Goal: Task Accomplishment & Management: Manage account settings

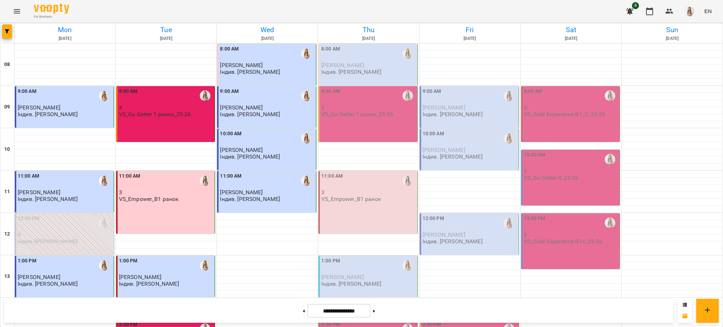
scroll to position [299, 0]
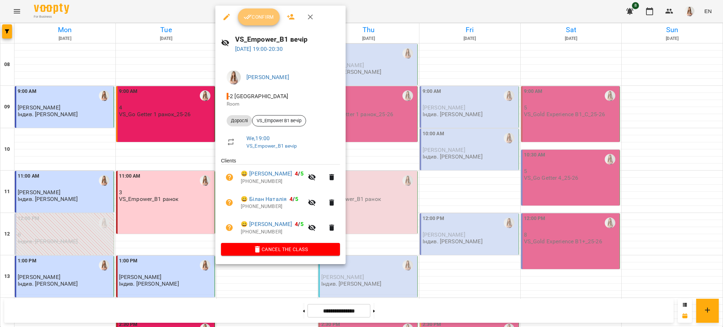
click at [256, 20] on span "Confirm" at bounding box center [259, 17] width 30 height 8
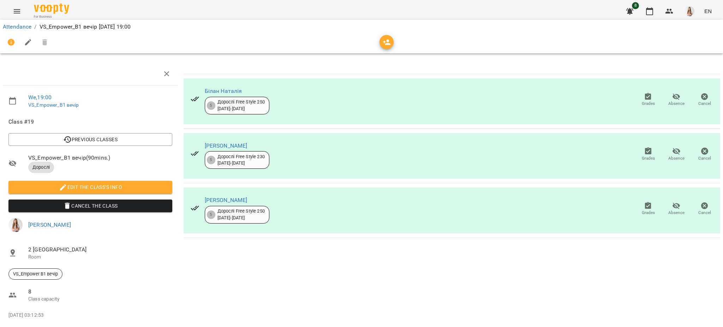
click at [31, 41] on icon "button" at bounding box center [28, 42] width 8 height 8
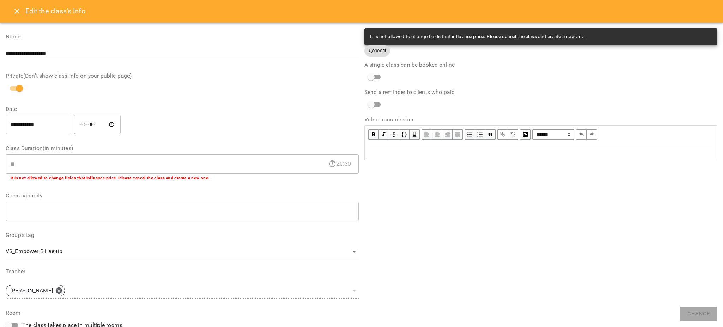
click at [457, 153] on div "Edit text" at bounding box center [540, 152] width 345 height 8
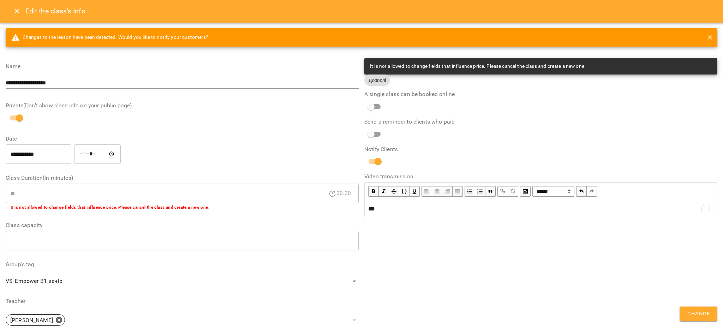
click at [700, 310] on span "Change" at bounding box center [698, 313] width 22 height 9
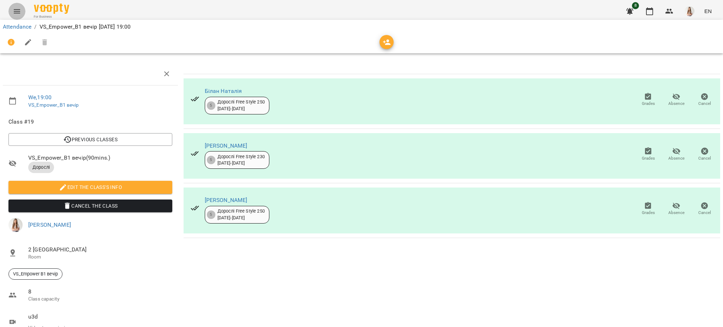
click at [18, 11] on icon "Menu" at bounding box center [17, 11] width 8 height 8
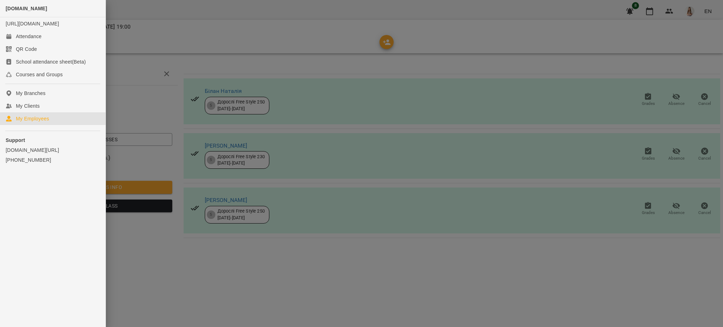
click at [49, 125] on link "My Employees" at bounding box center [53, 118] width 106 height 13
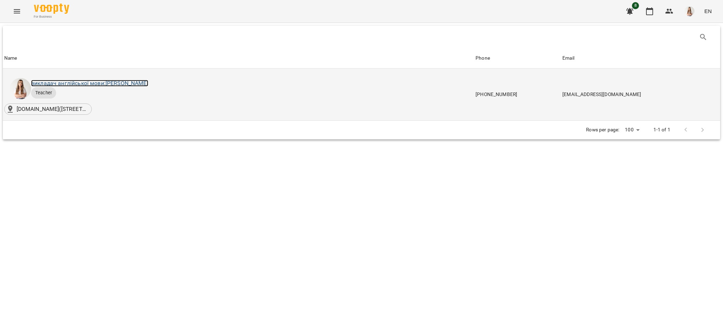
click at [120, 80] on link "викладач англійської мови: [PERSON_NAME]" at bounding box center [89, 83] width 117 height 7
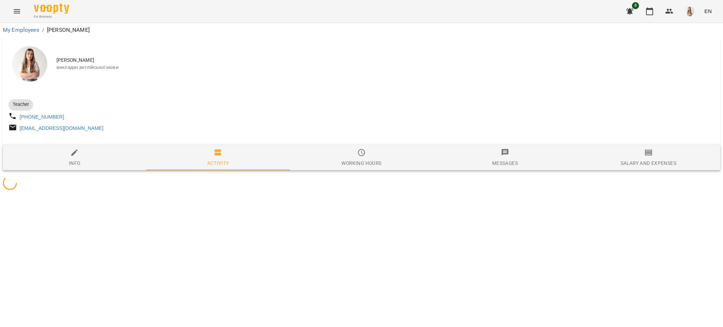
click at [652, 155] on icon "button" at bounding box center [648, 152] width 8 height 8
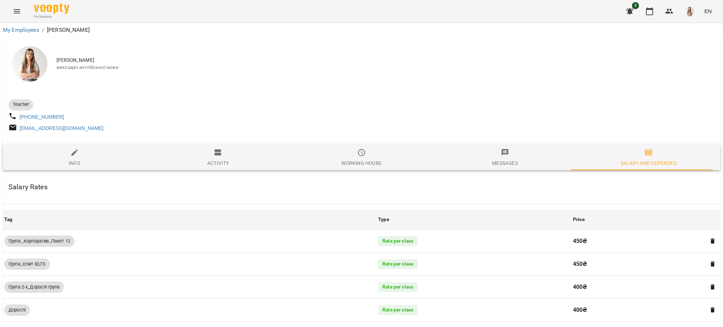
scroll to position [461, 0]
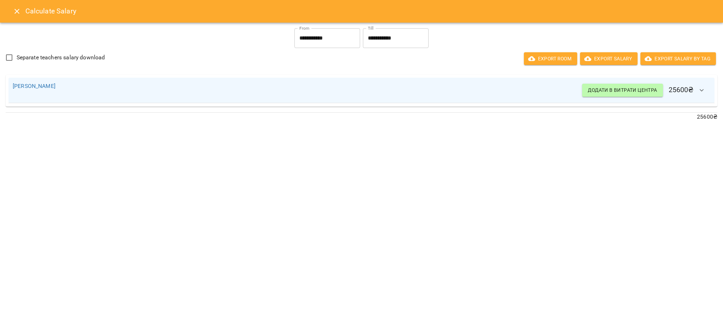
click at [12, 9] on button "Close" at bounding box center [16, 11] width 17 height 17
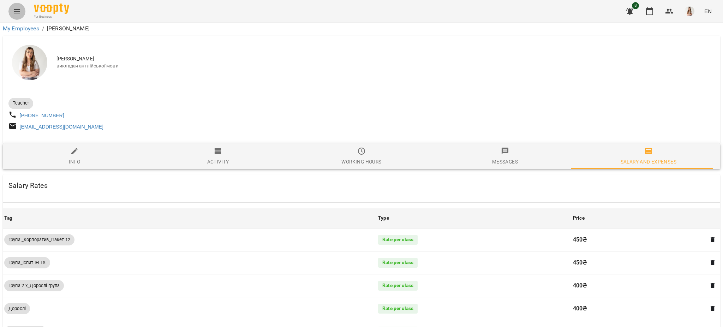
click at [12, 9] on button "Menu" at bounding box center [16, 11] width 17 height 17
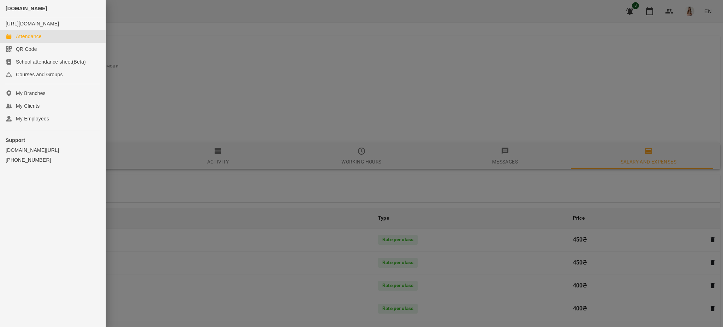
click at [27, 40] on div "Attendance" at bounding box center [29, 36] width 26 height 7
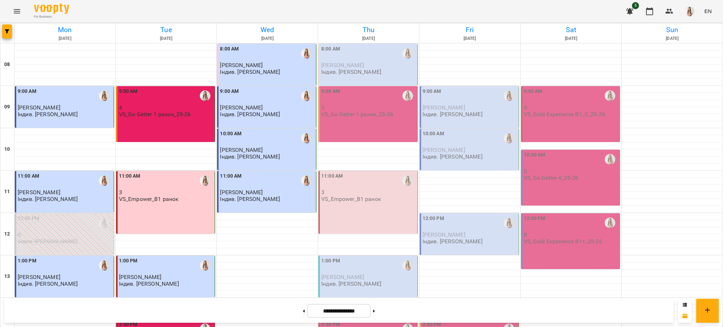
scroll to position [94, 0]
click at [18, 10] on icon "Menu" at bounding box center [17, 11] width 8 height 8
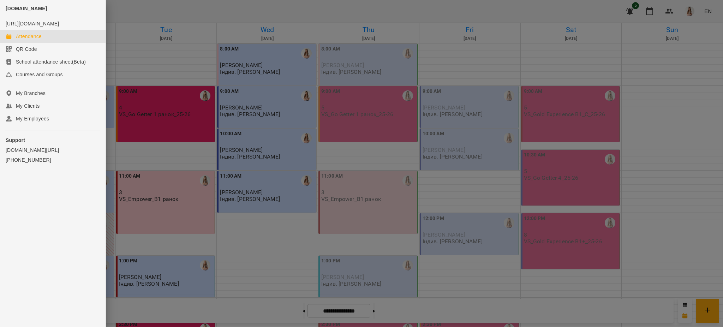
click at [473, 148] on div at bounding box center [361, 163] width 723 height 327
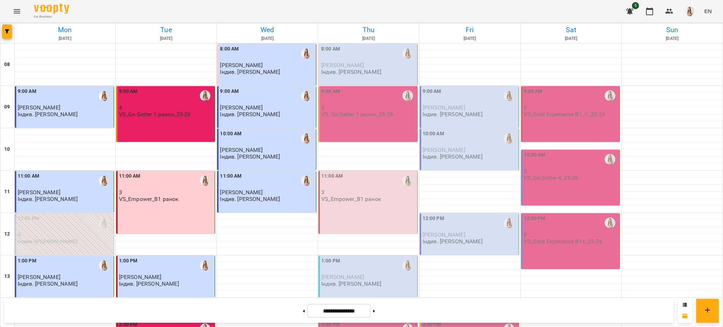
click at [12, 7] on button "Menu" at bounding box center [16, 11] width 17 height 17
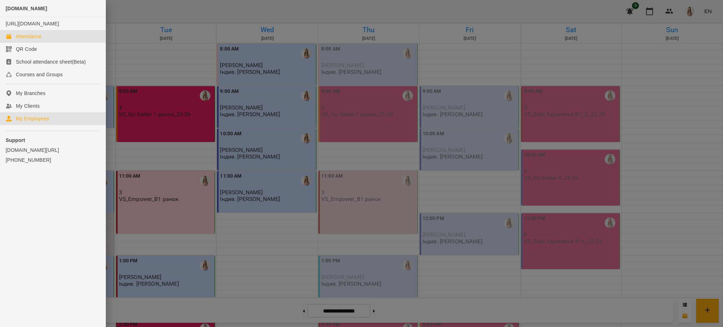
click at [46, 122] on div "My Employees" at bounding box center [32, 118] width 33 height 7
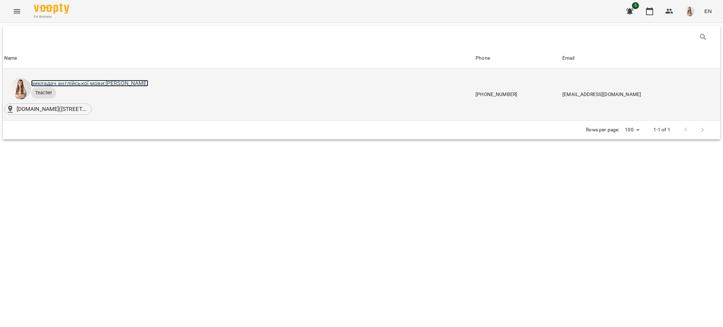
click at [98, 85] on link "викладач англійської мови: [PERSON_NAME]" at bounding box center [89, 83] width 117 height 7
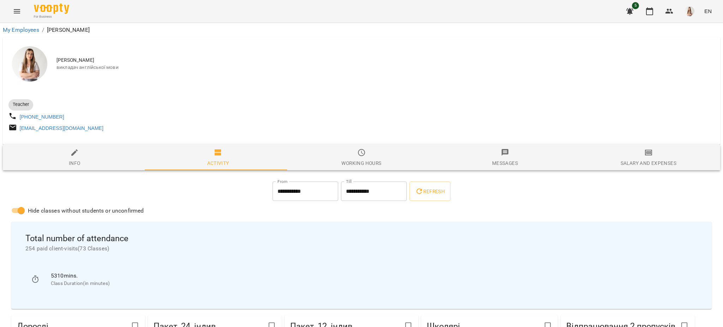
click at [655, 170] on button "Salary and Expenses" at bounding box center [648, 157] width 143 height 25
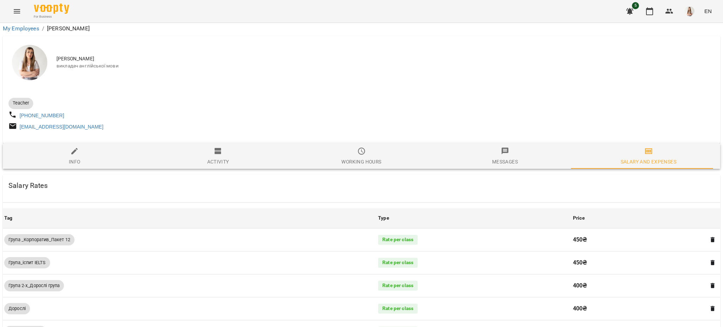
scroll to position [424, 0]
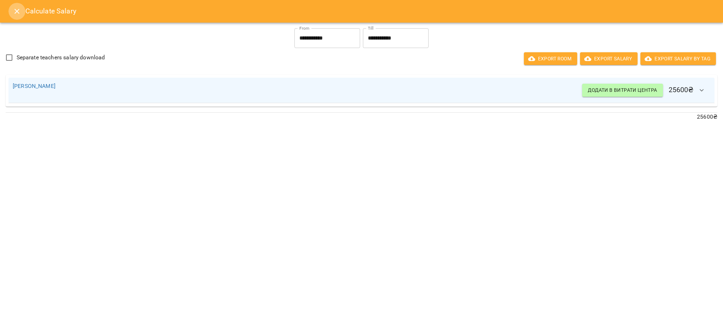
click at [15, 6] on button "Close" at bounding box center [16, 11] width 17 height 17
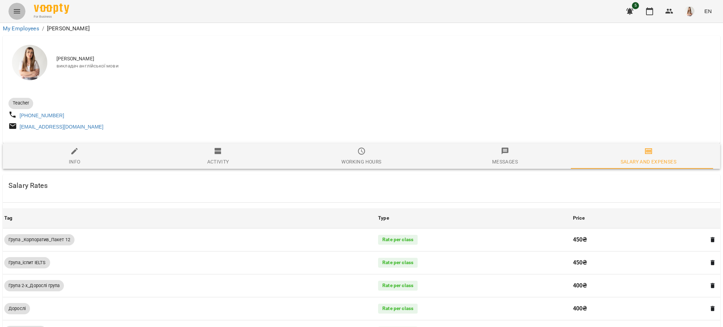
click at [15, 6] on button "Menu" at bounding box center [16, 11] width 17 height 17
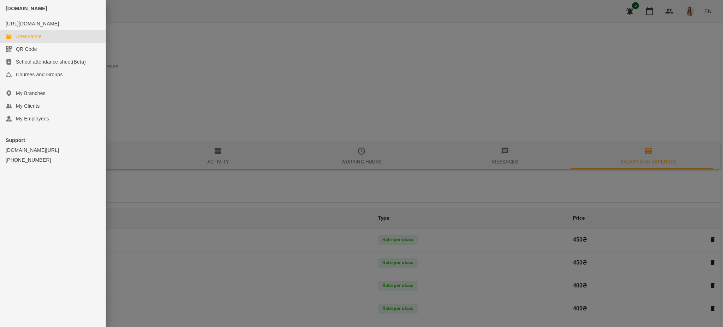
click at [30, 40] on div "Attendance" at bounding box center [29, 36] width 26 height 7
